Goal: Navigation & Orientation: Find specific page/section

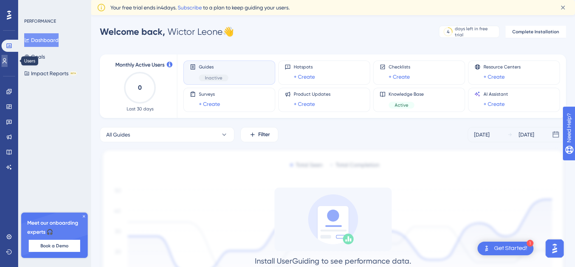
click at [3, 63] on link at bounding box center [5, 61] width 6 height 12
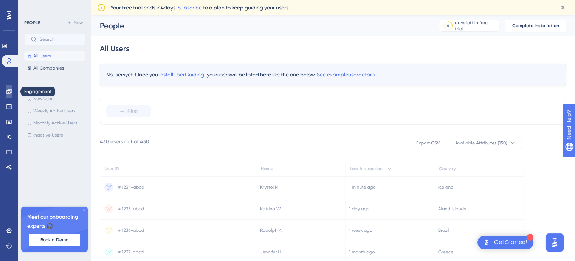
click at [10, 92] on icon at bounding box center [8, 91] width 5 height 5
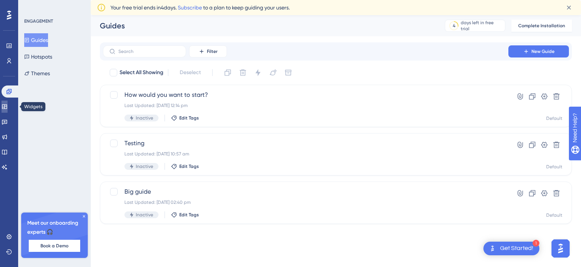
click at [8, 104] on icon at bounding box center [5, 107] width 6 height 6
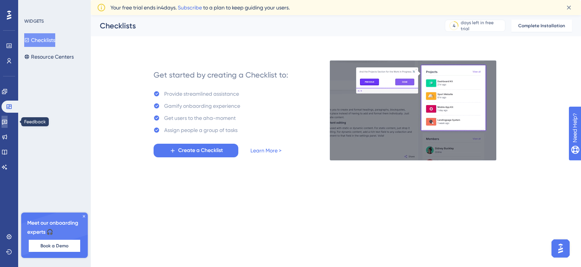
click at [7, 120] on icon at bounding box center [4, 122] width 5 height 5
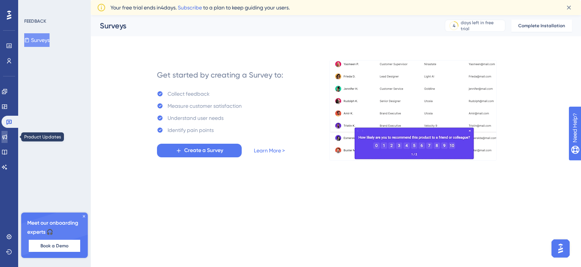
click at [8, 138] on link at bounding box center [5, 137] width 6 height 12
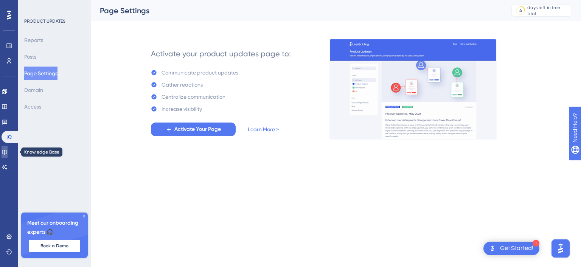
click at [8, 154] on icon at bounding box center [5, 152] width 6 height 6
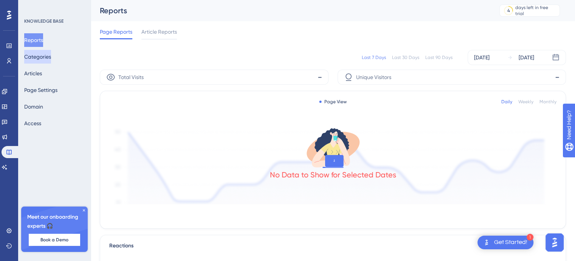
click at [36, 61] on button "Categories" at bounding box center [37, 57] width 27 height 14
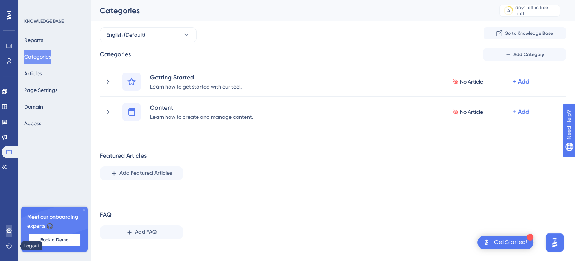
click at [9, 234] on icon at bounding box center [9, 231] width 6 height 6
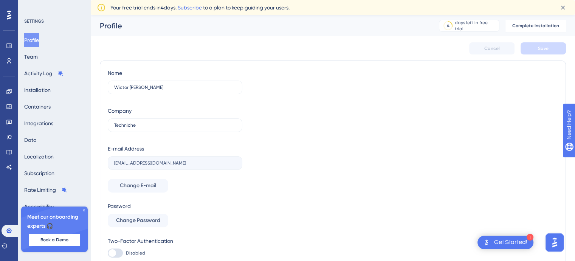
click at [83, 211] on icon at bounding box center [84, 210] width 2 height 2
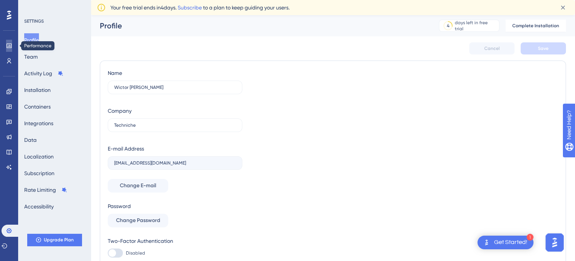
click at [11, 45] on icon at bounding box center [9, 46] width 6 height 6
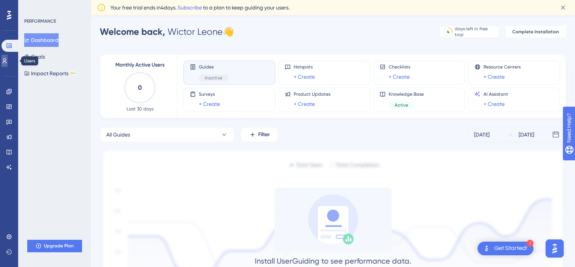
click at [7, 58] on icon at bounding box center [5, 60] width 4 height 5
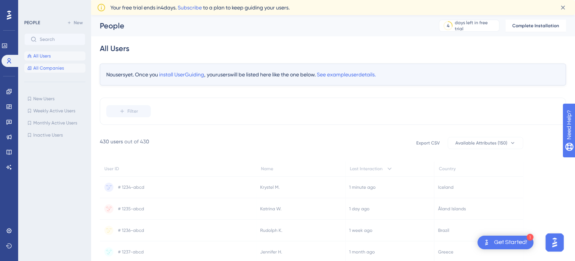
click at [36, 71] on span "All Companies" at bounding box center [48, 68] width 31 height 6
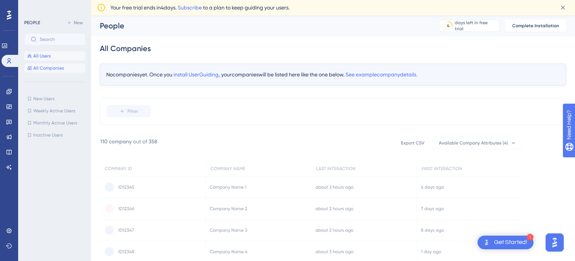
click at [53, 57] on button "All Users" at bounding box center [54, 55] width 61 height 9
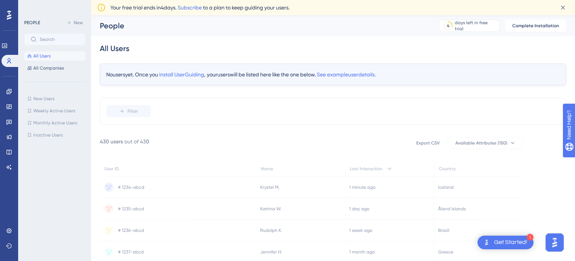
click at [509, 141] on rect at bounding box center [485, 143] width 75 height 12
click at [550, 241] on img "Open AI Assistant Launcher" at bounding box center [555, 243] width 14 height 14
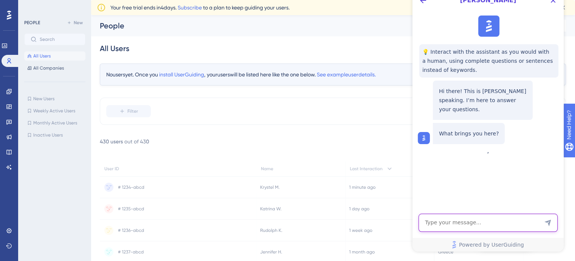
click at [493, 219] on textarea "AI Assistant Text Input" at bounding box center [488, 223] width 139 height 18
type textarea "user attribute"
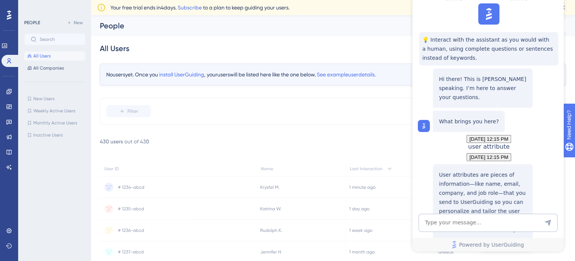
scroll to position [119, 0]
click at [467, 245] on div "Adding user attributes to the Onboarding Content" at bounding box center [483, 256] width 88 height 23
click at [468, 245] on div "Adding user attributes to the Onboarding Content" at bounding box center [483, 256] width 88 height 23
click at [65, 67] on button "All Companies" at bounding box center [54, 68] width 61 height 9
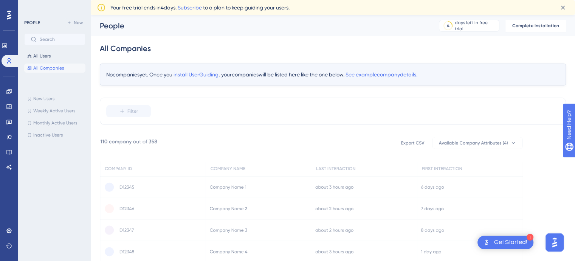
click at [518, 240] on div "Get Started!" at bounding box center [510, 242] width 33 height 8
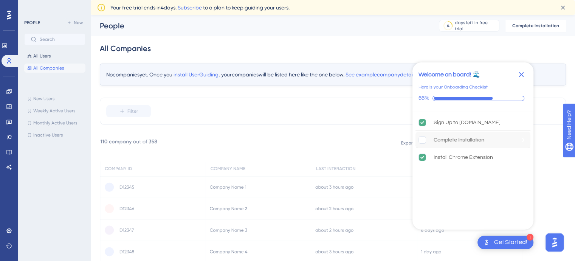
click at [479, 138] on div "Complete Installation" at bounding box center [459, 139] width 51 height 9
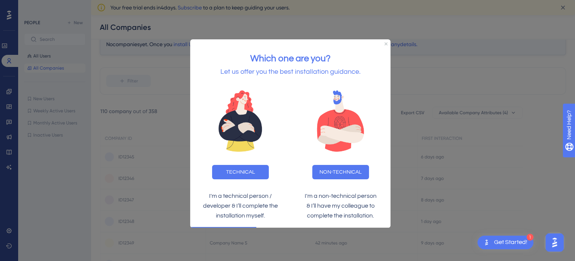
scroll to position [68, 0]
click at [233, 173] on button "TECHNICAL" at bounding box center [240, 172] width 57 height 14
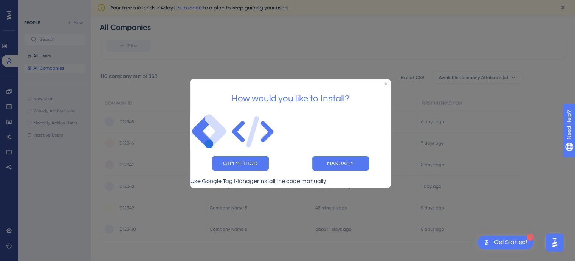
click at [353, 152] on div "MANUALLY" at bounding box center [341, 163] width 100 height 26
click at [353, 157] on button "MANUALLY" at bounding box center [340, 163] width 57 height 14
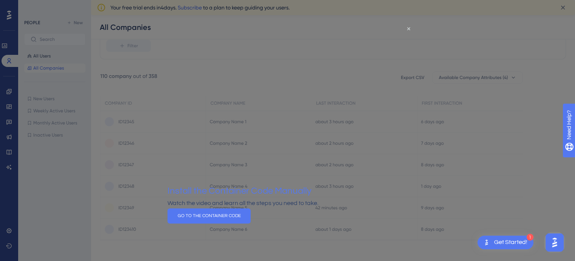
scroll to position [0, 0]
click at [408, 28] on icon "Close Preview" at bounding box center [408, 28] width 3 height 3
